Goal: Task Accomplishment & Management: Complete application form

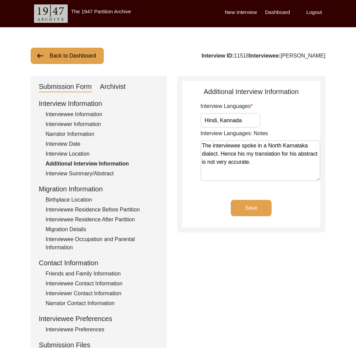
click at [75, 60] on button "Back to Dashboard" at bounding box center [67, 56] width 73 height 16
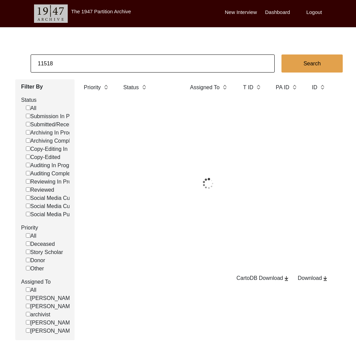
click at [75, 65] on input "11518" at bounding box center [153, 63] width 244 height 18
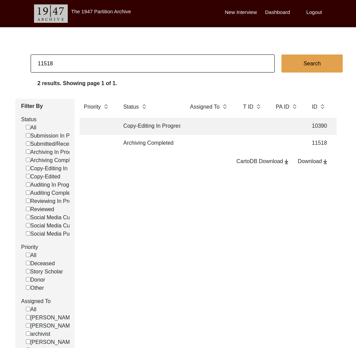
click at [75, 65] on input "11518" at bounding box center [153, 63] width 244 height 18
paste input "[EMAIL_ADDRESS][DOMAIN_NAME]"
click at [75, 65] on input "[EMAIL_ADDRESS][DOMAIN_NAME]" at bounding box center [153, 63] width 244 height 18
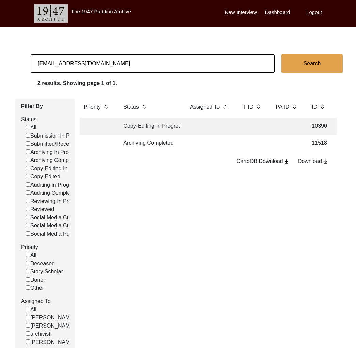
click at [94, 65] on input "[EMAIL_ADDRESS][DOMAIN_NAME]" at bounding box center [153, 63] width 244 height 18
paste input "11444"
type input "11444"
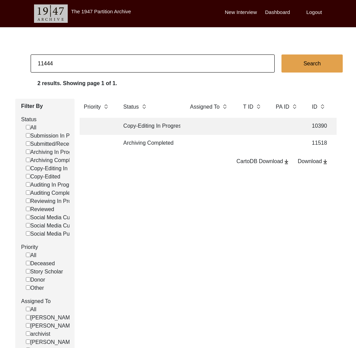
checkbox input "false"
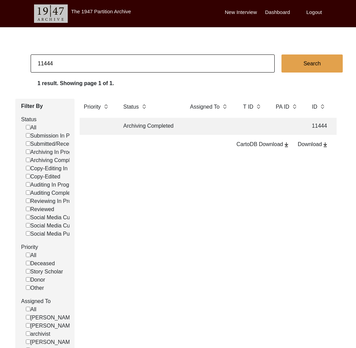
click at [160, 134] on td "Archiving Completed" at bounding box center [149, 126] width 61 height 17
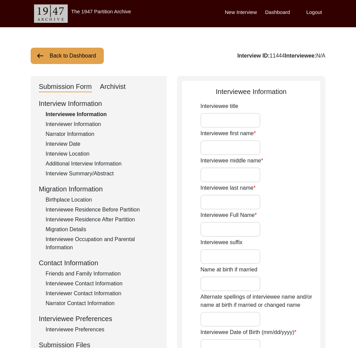
type input "Mrs."
type input "[PERSON_NAME]"
type input "-"
type input "Dua"
type input "[PERSON_NAME]"
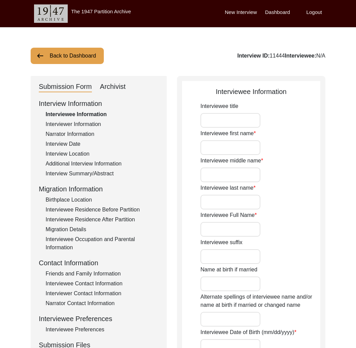
type input "[DATE]"
type input "95"
type input "[DEMOGRAPHIC_DATA]"
click at [107, 270] on div "Friends and Family Information" at bounding box center [102, 274] width 113 height 8
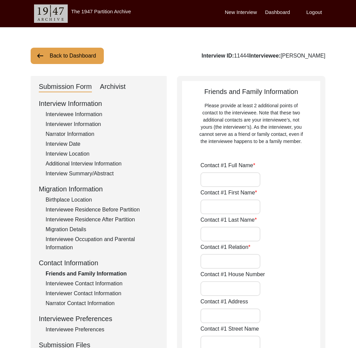
type input "[PERSON_NAME]"
type input "Jayant"
type input "Dua"
type input "Son"
type input "[GEOGRAPHIC_DATA]"
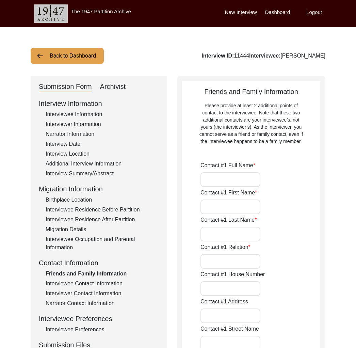
type input "[PHONE_NUMBER]"
type input "[EMAIL_ADDRESS][DOMAIN_NAME]"
type input "[PERSON_NAME]"
type input "Dua"
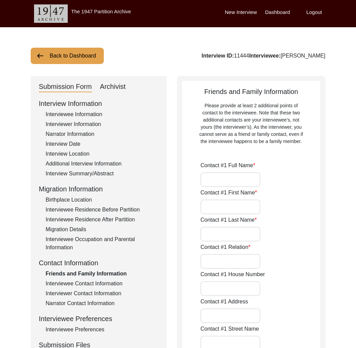
type input "Daughter-in-law"
type input "[GEOGRAPHIC_DATA]"
type input "[PHONE_NUMBER]"
type input "[EMAIL_ADDRESS][DOMAIN_NAME]"
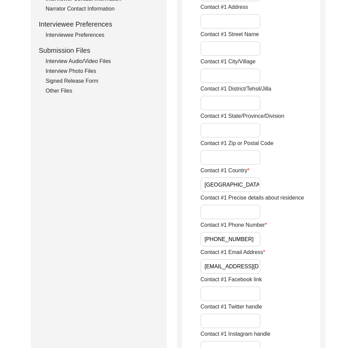
scroll to position [386, 0]
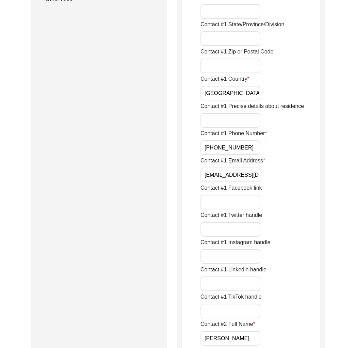
click at [232, 176] on input "[EMAIL_ADDRESS][DOMAIN_NAME]" at bounding box center [230, 174] width 60 height 15
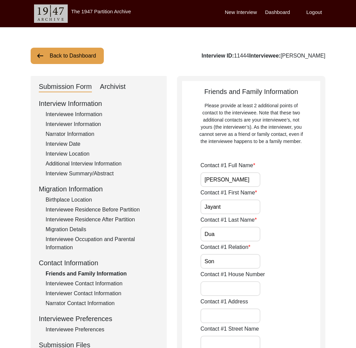
scroll to position [107, 0]
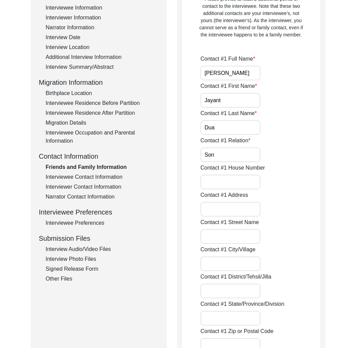
click at [113, 176] on div "Interviewee Contact Information" at bounding box center [102, 177] width 113 height 8
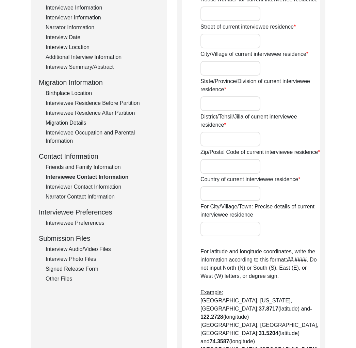
type input "Viveria"
type input "[PERSON_NAME]"
type input "[GEOGRAPHIC_DATA]"
type input "Gujrat"
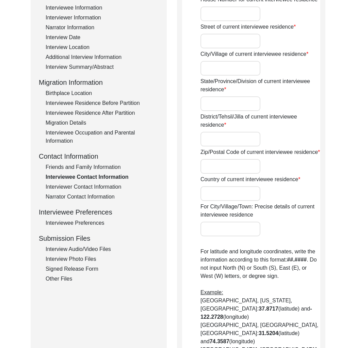
type input "400011"
type input "[GEOGRAPHIC_DATA]"
type input "[PERSON_NAME], [GEOGRAPHIC_DATA]"
type input "18.986604060786124"
type input "72.81765228577915"
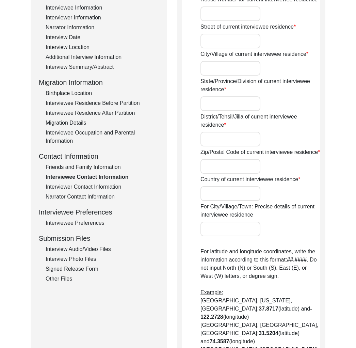
type input "[PHONE_NUMBER]"
type input "N/A"
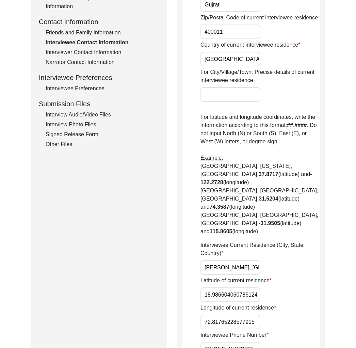
scroll to position [0, 0]
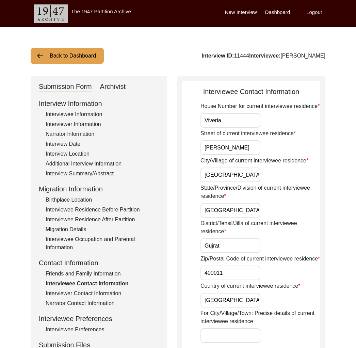
click at [93, 115] on div "Interviewee Information" at bounding box center [102, 114] width 113 height 8
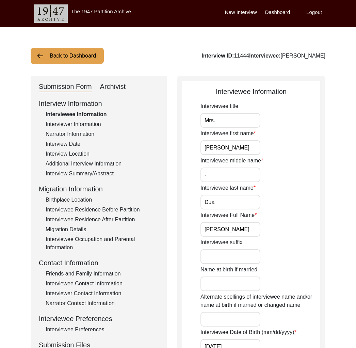
click at [83, 54] on button "Back to Dashboard" at bounding box center [67, 56] width 73 height 16
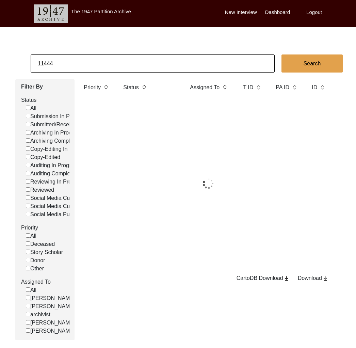
click at [90, 64] on input "11444" at bounding box center [153, 63] width 244 height 18
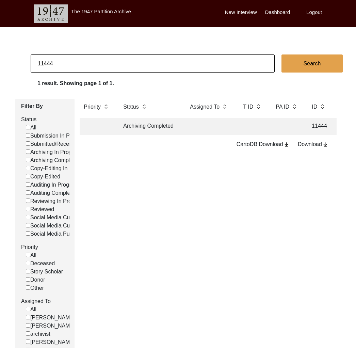
click at [90, 64] on input "11444" at bounding box center [153, 63] width 244 height 18
paste input "[EMAIL_ADDRESS][DOMAIN_NAME]"
click at [75, 58] on input "[EMAIL_ADDRESS][DOMAIN_NAME]" at bounding box center [153, 63] width 244 height 18
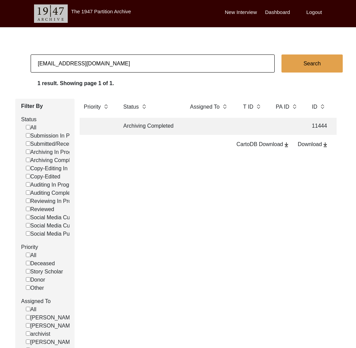
paste input "11525"
type input "11525"
checkbox input "false"
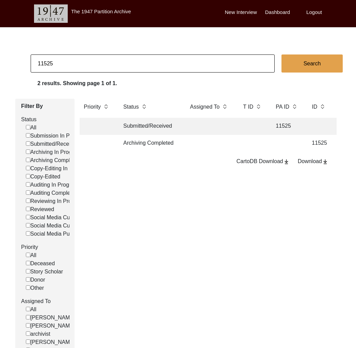
click at [154, 144] on td "Archiving Completed" at bounding box center [149, 143] width 61 height 17
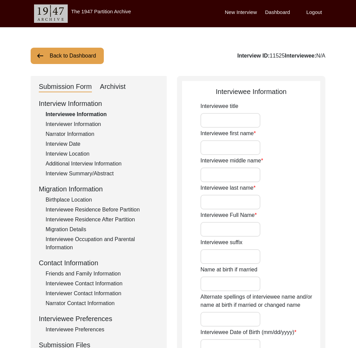
type input "Nand"
type input "N/A"
type input "Javeri"
type input "[PERSON_NAME]"
type input "[DATE]"
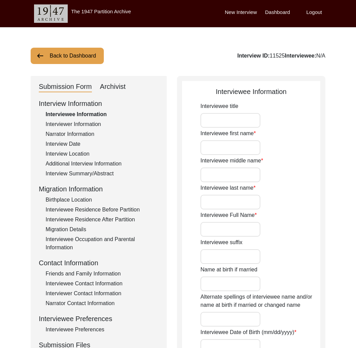
type input "87"
type input "[DEMOGRAPHIC_DATA]"
click at [95, 272] on div "Friends and Family Information" at bounding box center [102, 274] width 113 height 8
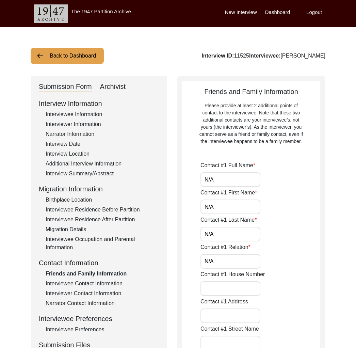
click at [99, 284] on div "Interviewee Contact Information" at bounding box center [102, 283] width 113 height 8
